Goal: Navigation & Orientation: Find specific page/section

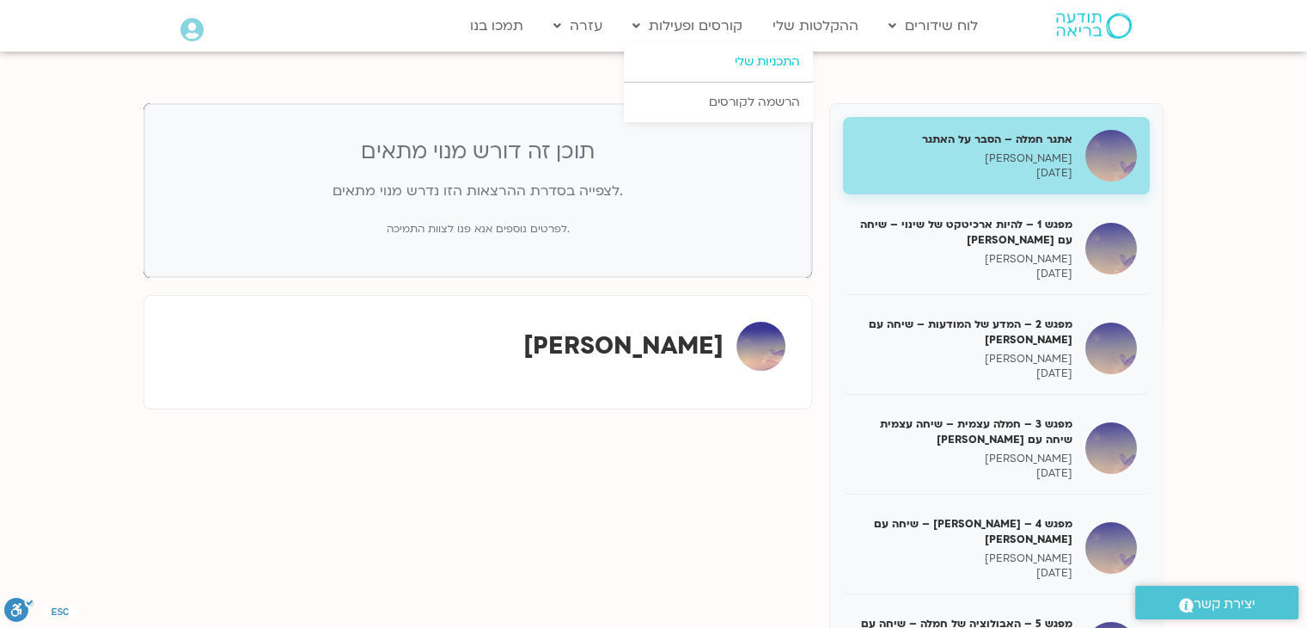
click at [721, 52] on link "התכניות שלי" at bounding box center [718, 62] width 189 height 40
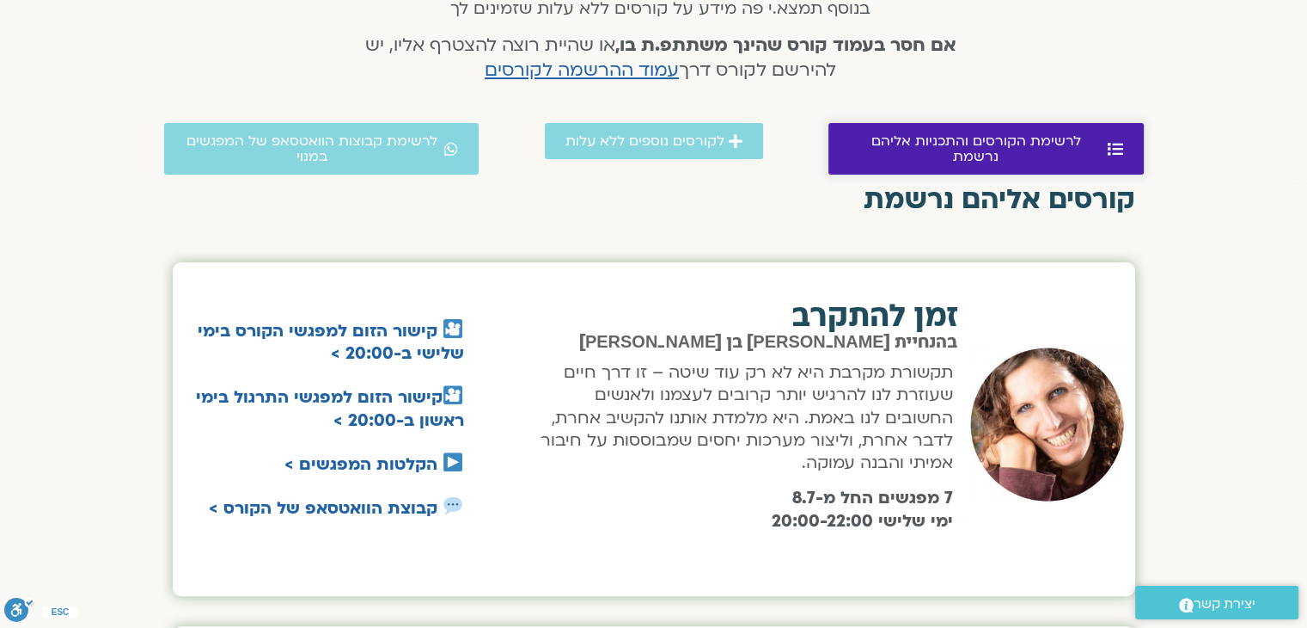
scroll to position [516, 0]
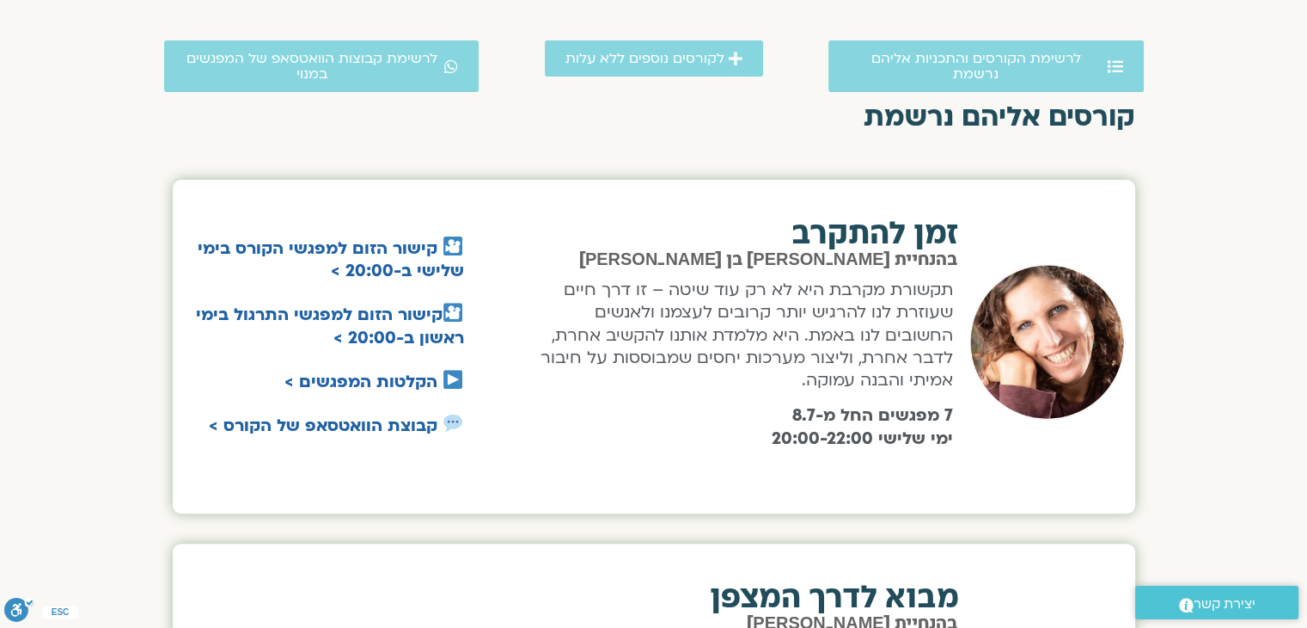
click at [883, 338] on p "תקשורת מקרבת היא לא רק עוד שיטה – זו דרך חיים שעוזרת לנו להרגיש יותר קרובים לעצ…" at bounding box center [742, 335] width 424 height 113
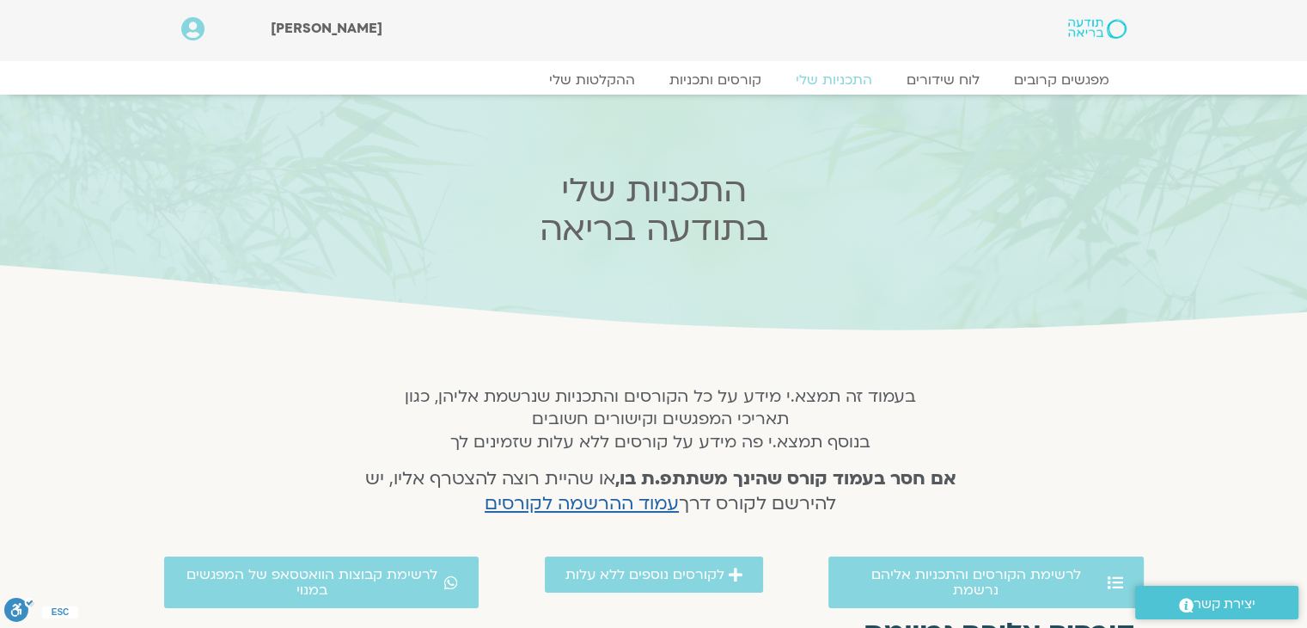
scroll to position [688, 0]
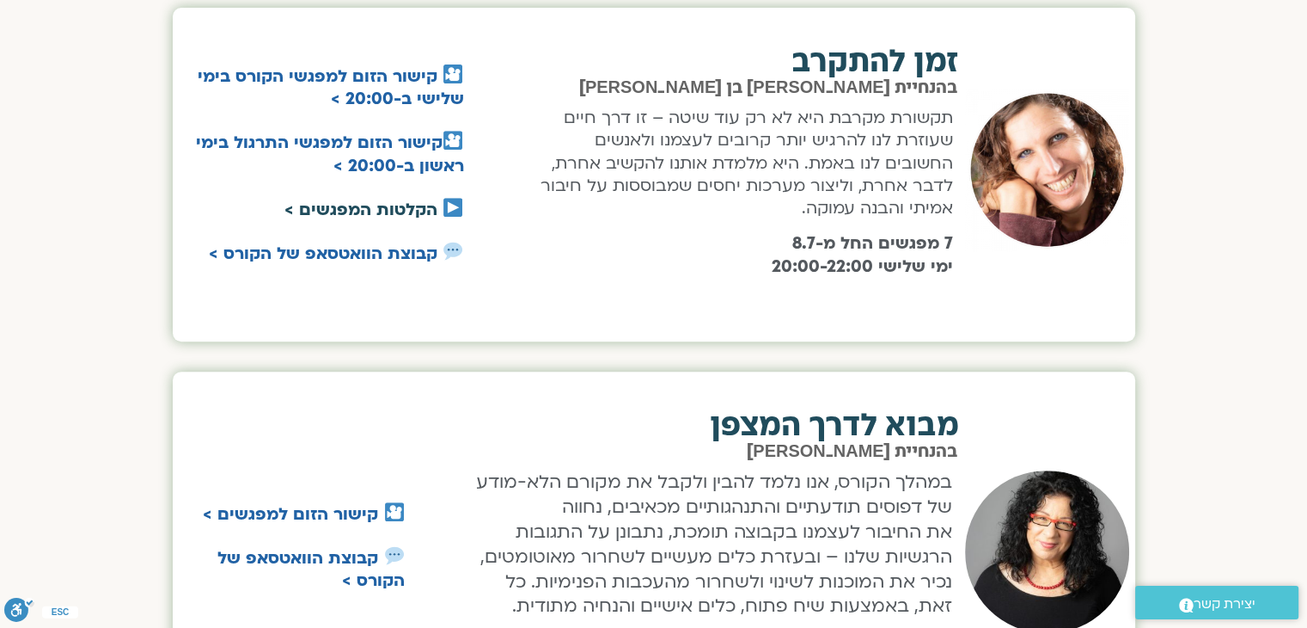
click at [368, 211] on link "הקלטות המפגשים >" at bounding box center [361, 210] width 153 height 22
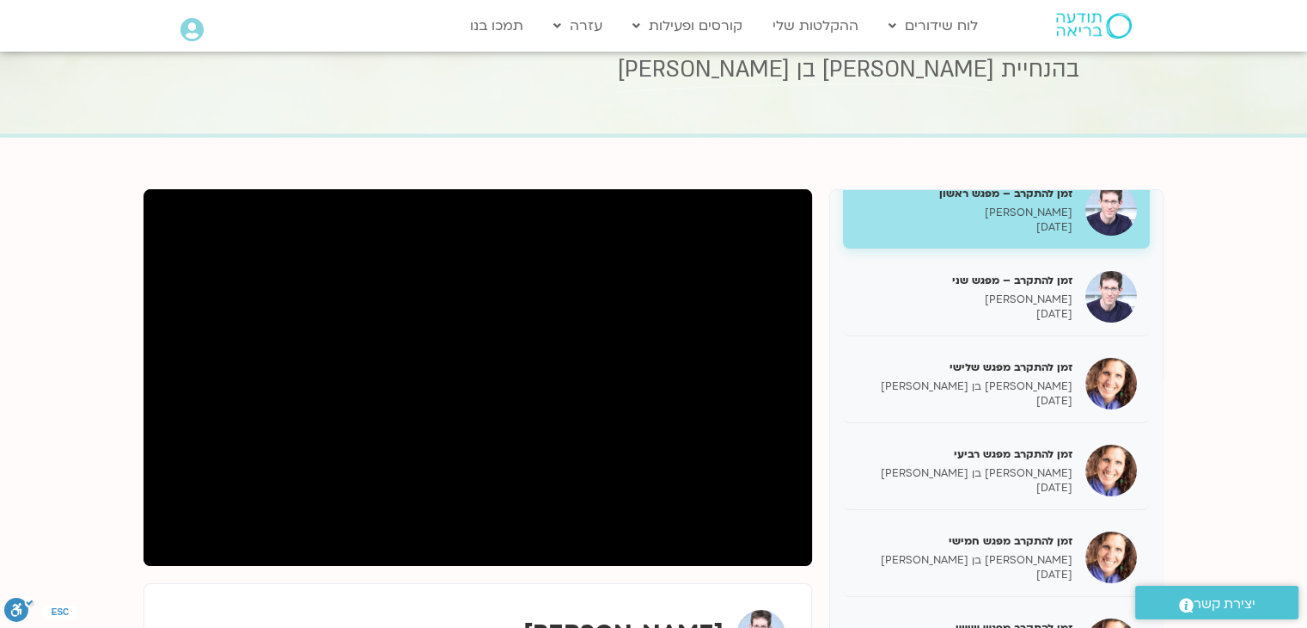
scroll to position [430, 0]
